Goal: Ask a question

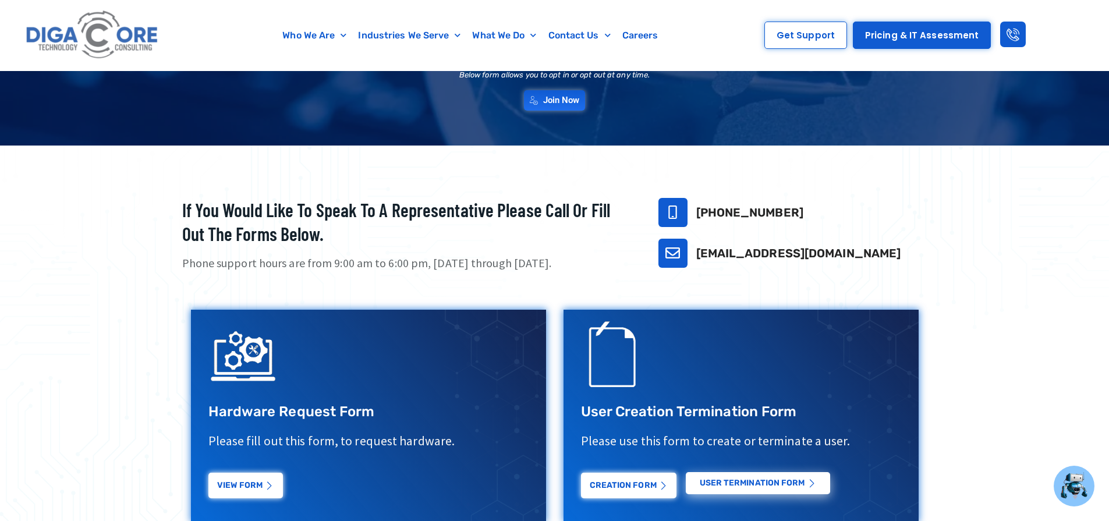
scroll to position [233, 0]
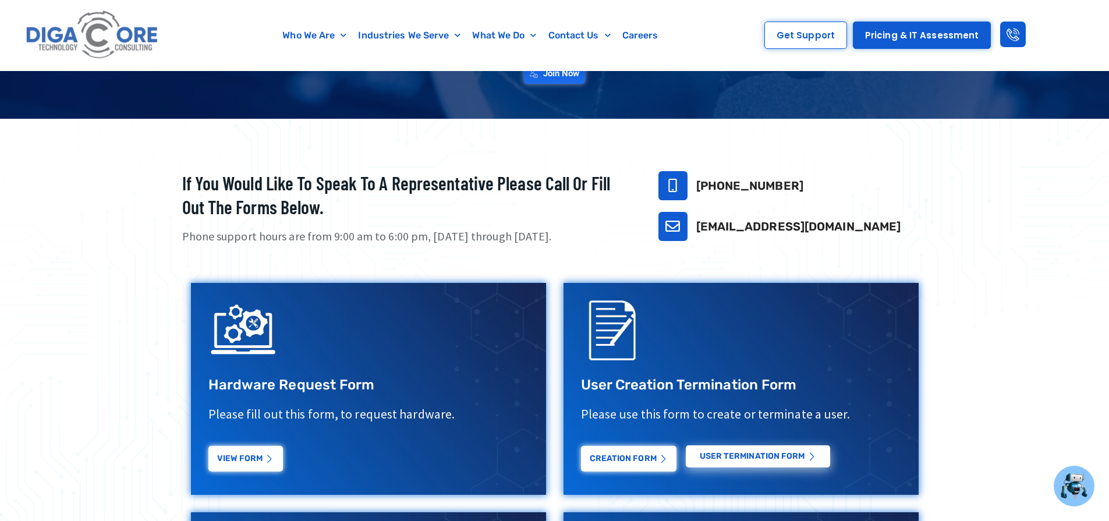
click at [727, 226] on link "[EMAIL_ADDRESS][DOMAIN_NAME]" at bounding box center [798, 226] width 205 height 14
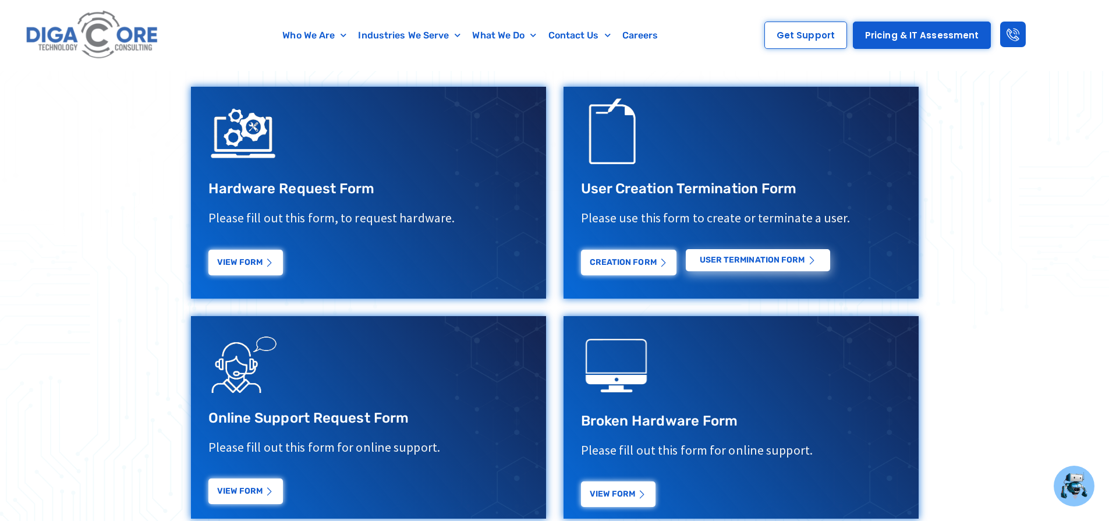
scroll to position [466, 0]
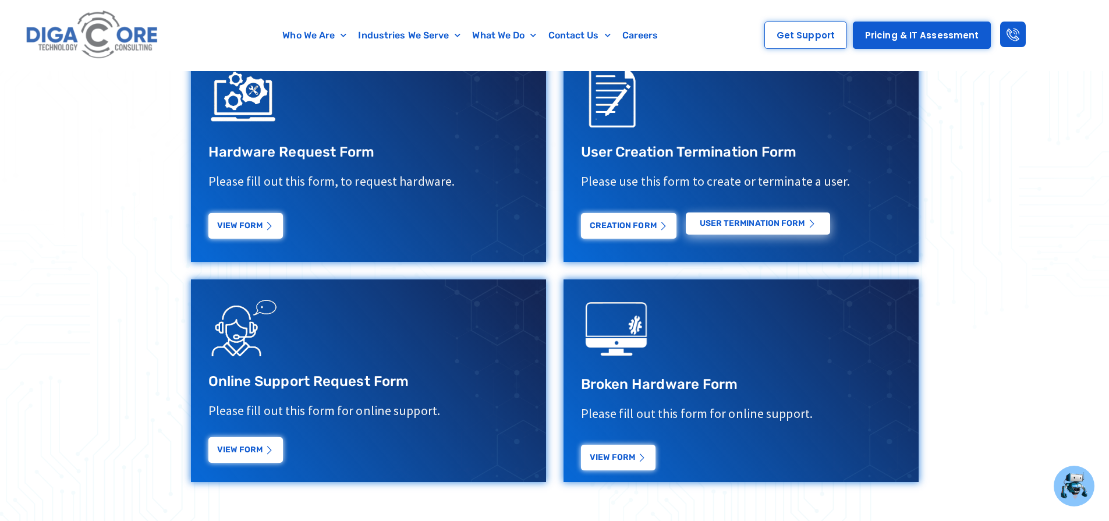
click at [248, 452] on link "View Form" at bounding box center [245, 450] width 74 height 26
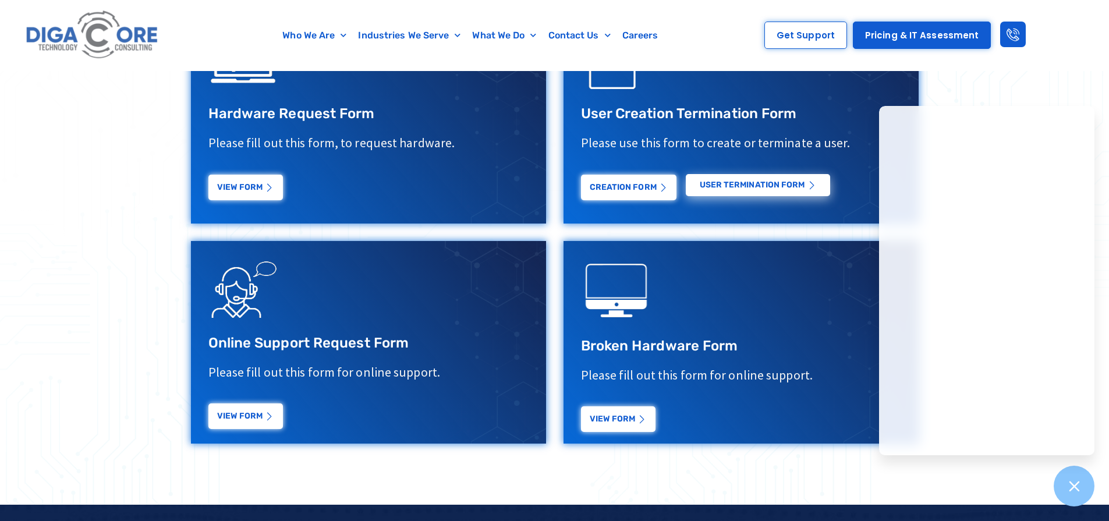
scroll to position [524, 0]
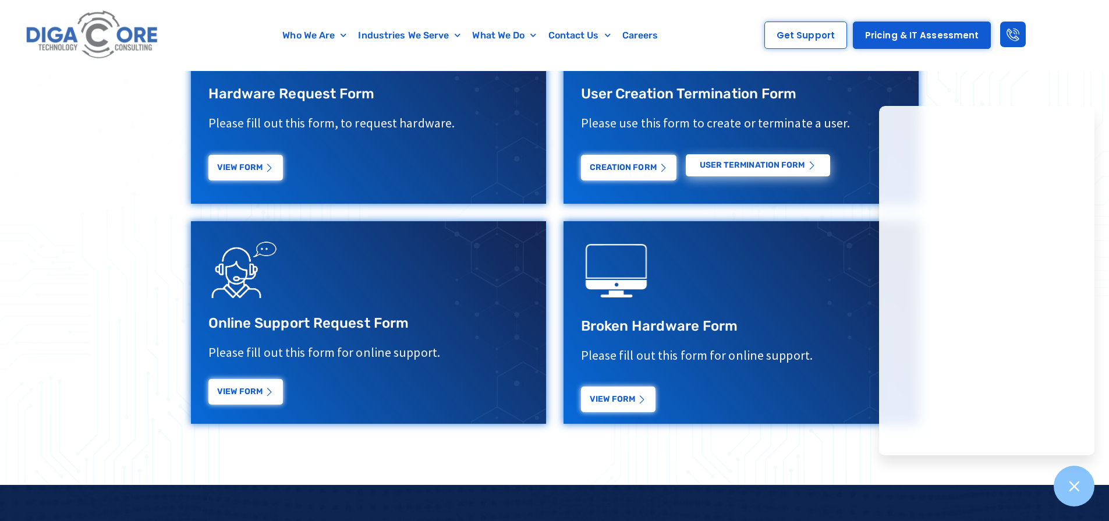
click at [258, 390] on link "View Form" at bounding box center [245, 392] width 74 height 26
